Goal: Task Accomplishment & Management: Use online tool/utility

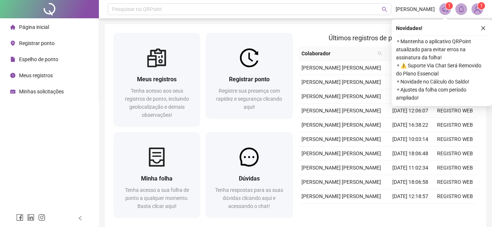
click at [28, 41] on span "Registrar ponto" at bounding box center [37, 43] width 36 height 6
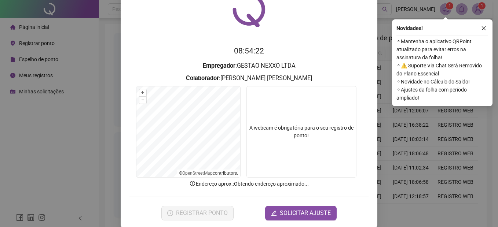
scroll to position [37, 0]
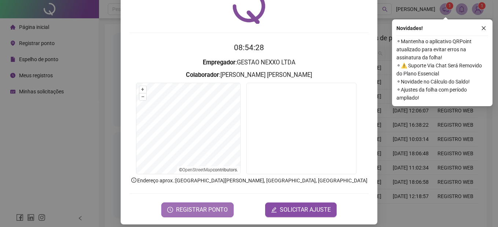
click at [223, 206] on span "REGISTRAR PONTO" at bounding box center [202, 210] width 52 height 9
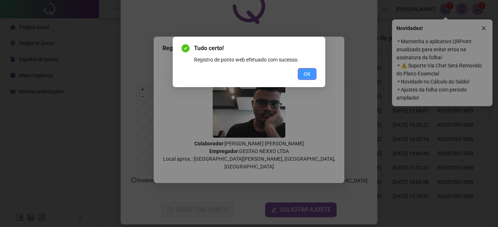
click at [298, 79] on button "OK" at bounding box center [307, 74] width 19 height 12
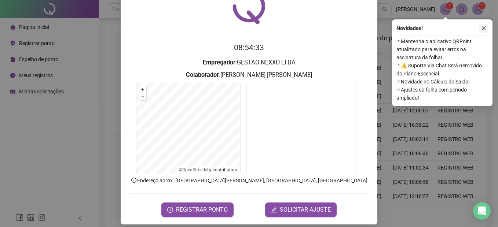
click at [482, 27] on icon "close" at bounding box center [483, 28] width 5 height 5
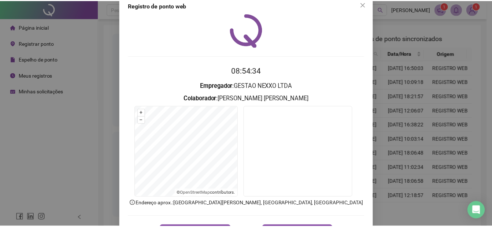
scroll to position [0, 0]
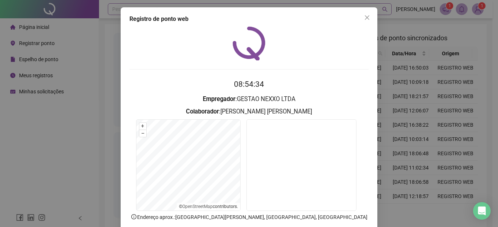
click at [364, 17] on icon "close" at bounding box center [367, 18] width 6 height 6
